Goal: Transaction & Acquisition: Book appointment/travel/reservation

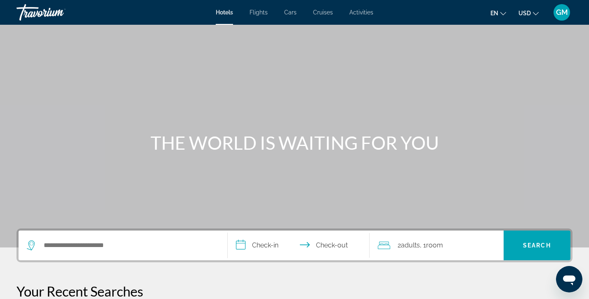
click at [255, 13] on span "Flights" at bounding box center [259, 12] width 18 height 7
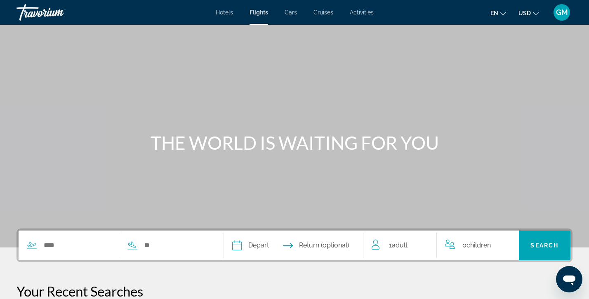
click at [118, 173] on div "Main content" at bounding box center [294, 124] width 589 height 248
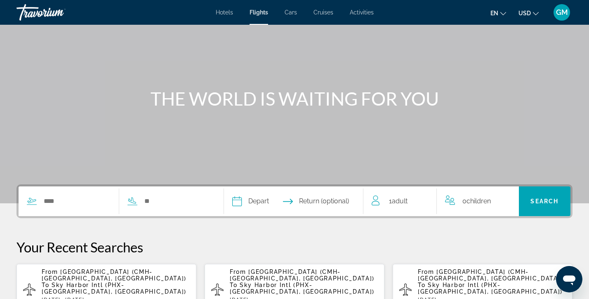
scroll to position [54, 0]
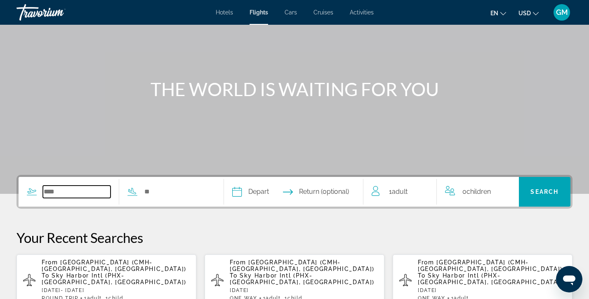
click at [83, 195] on input "Search widget" at bounding box center [77, 192] width 68 height 12
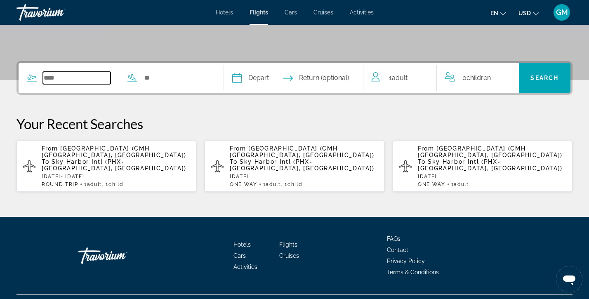
scroll to position [188, 0]
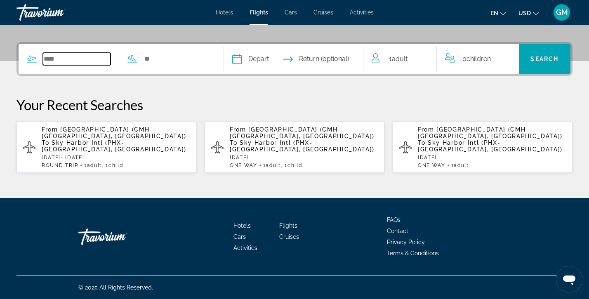
type input "*"
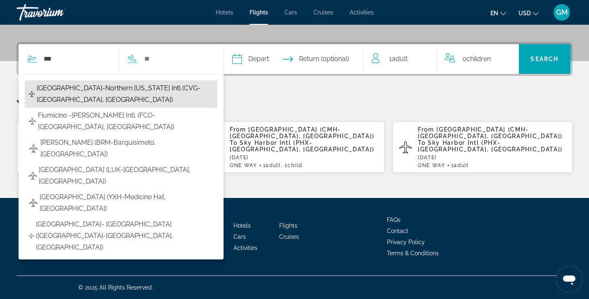
click at [67, 90] on span "[GEOGRAPHIC_DATA]-Northern [US_STATE] Intl (CVG-[GEOGRAPHIC_DATA], [GEOGRAPHIC_…" at bounding box center [125, 94] width 177 height 23
type input "**********"
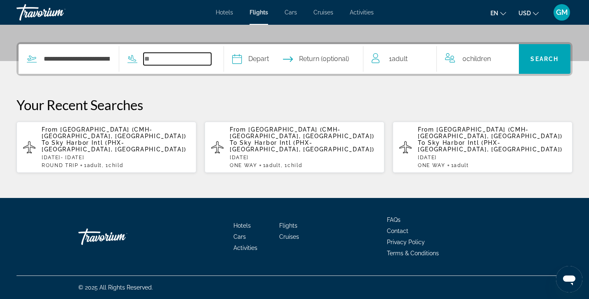
click at [177, 58] on input "Search widget" at bounding box center [178, 59] width 68 height 12
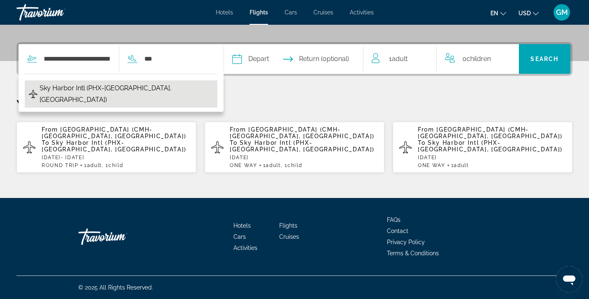
click at [121, 87] on span "Sky Harbor Intl (PHX-[GEOGRAPHIC_DATA], [GEOGRAPHIC_DATA])" at bounding box center [127, 94] width 174 height 23
type input "**********"
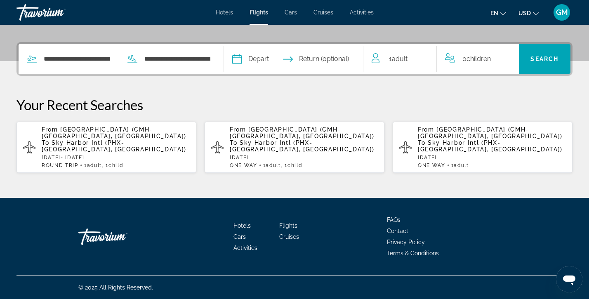
click at [289, 58] on input "Depart date" at bounding box center [264, 60] width 69 height 32
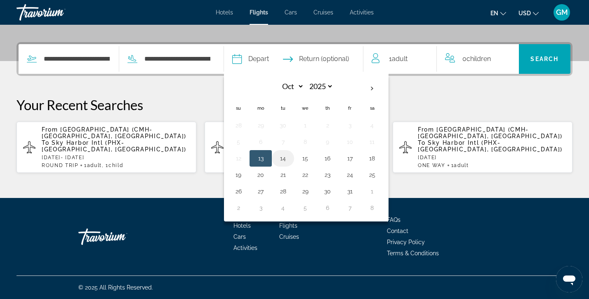
click at [290, 160] on button "14" at bounding box center [283, 159] width 13 height 12
type input "**********"
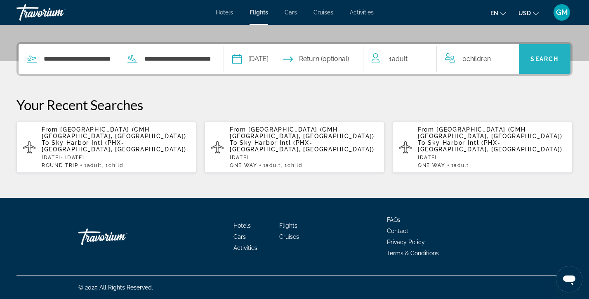
click at [541, 56] on span "Search" at bounding box center [545, 59] width 28 height 7
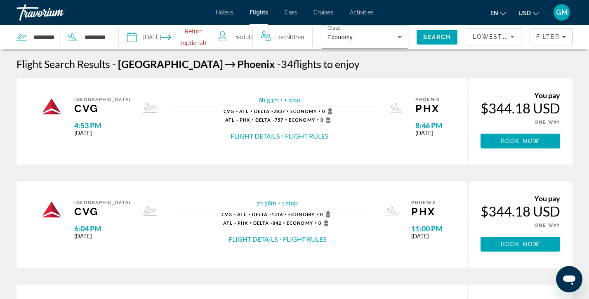
click at [31, 9] on div "Travorium" at bounding box center [58, 12] width 83 height 21
